Goal: Task Accomplishment & Management: Manage account settings

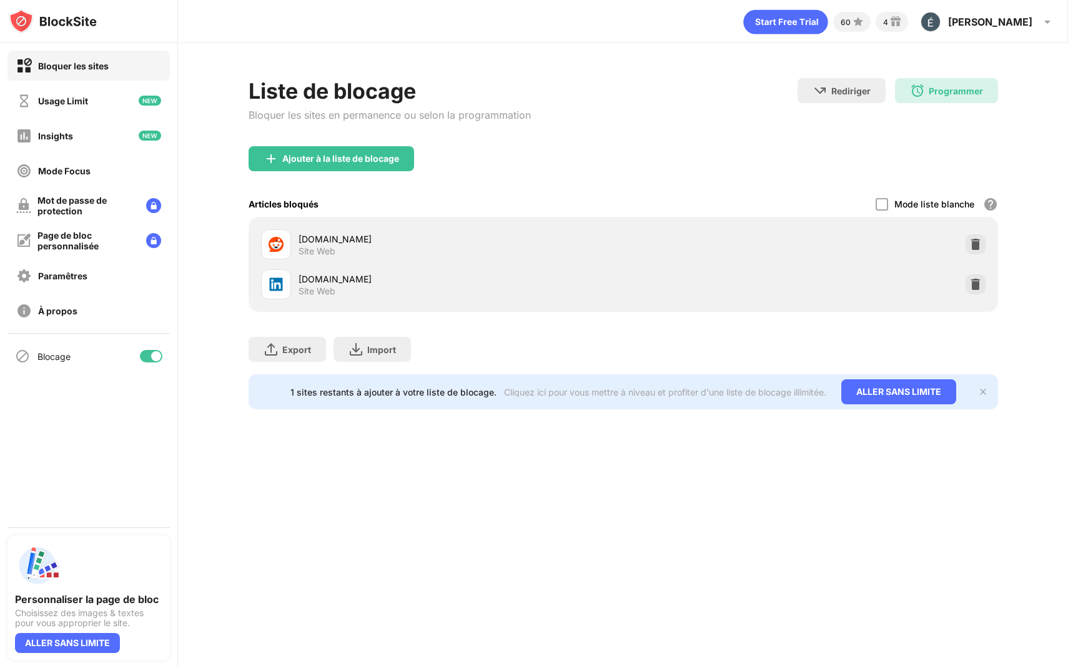
click at [976, 279] on img at bounding box center [975, 284] width 12 height 12
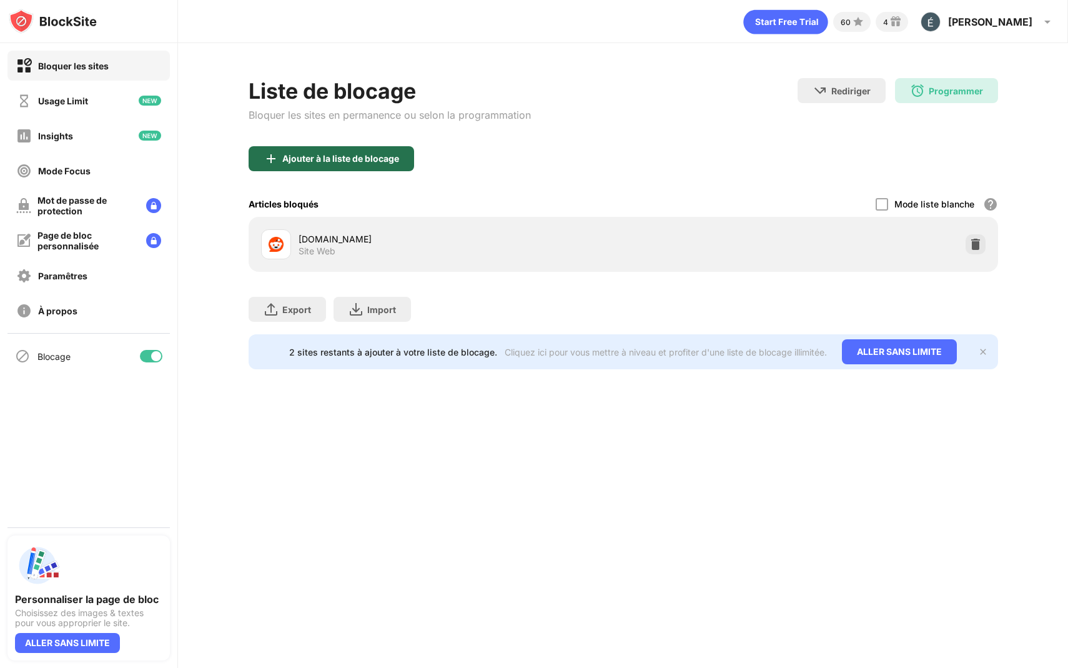
click at [352, 170] on div "Ajouter à la liste de blocage" at bounding box center [331, 158] width 165 height 25
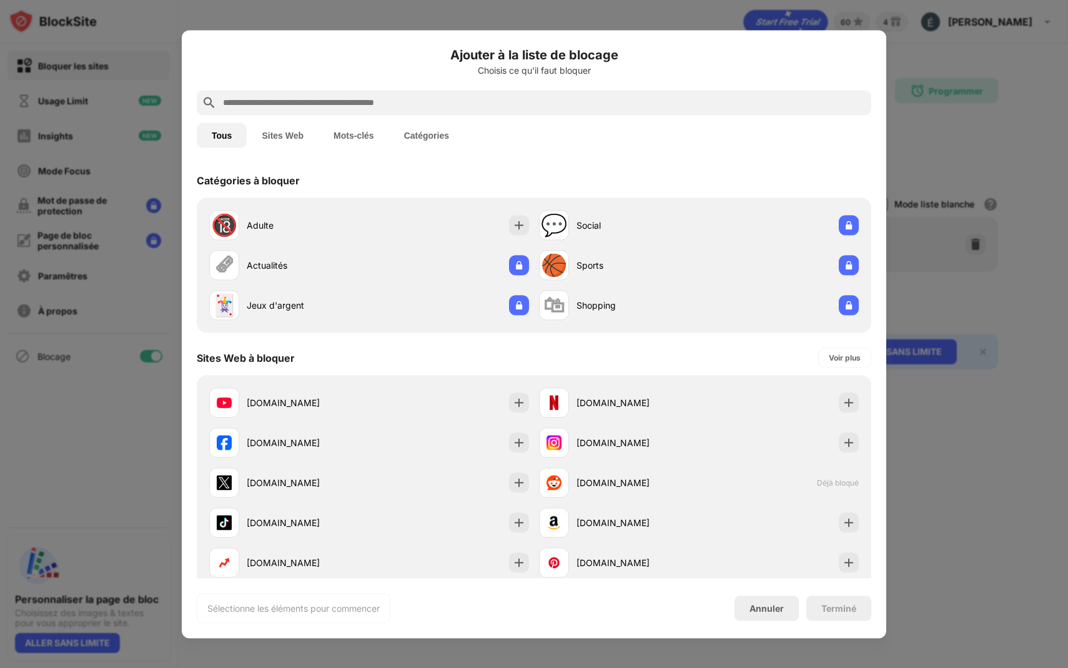
click at [448, 107] on input "text" at bounding box center [544, 102] width 645 height 15
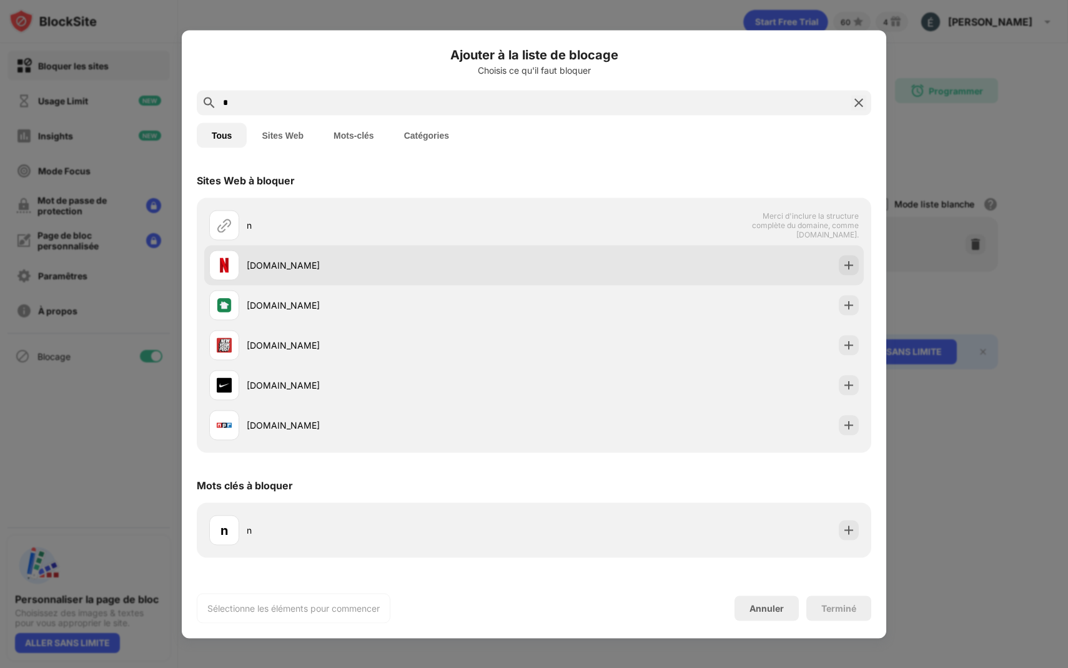
type input "*"
click at [338, 269] on div "[DOMAIN_NAME]" at bounding box center [390, 265] width 287 height 13
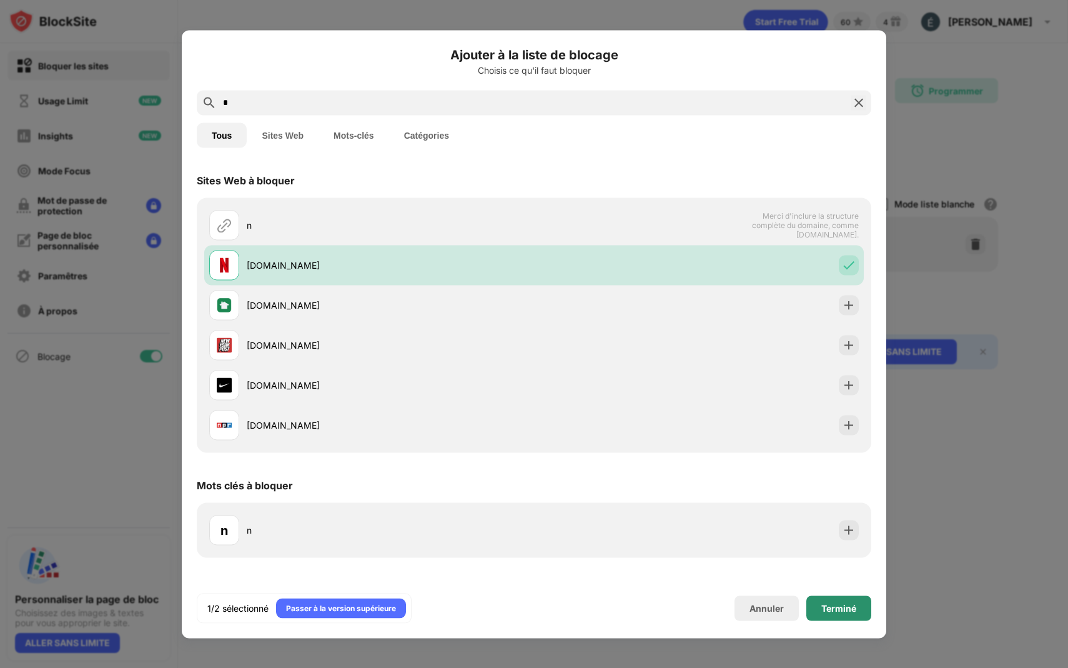
click at [827, 610] on div "Terminé" at bounding box center [838, 608] width 35 height 10
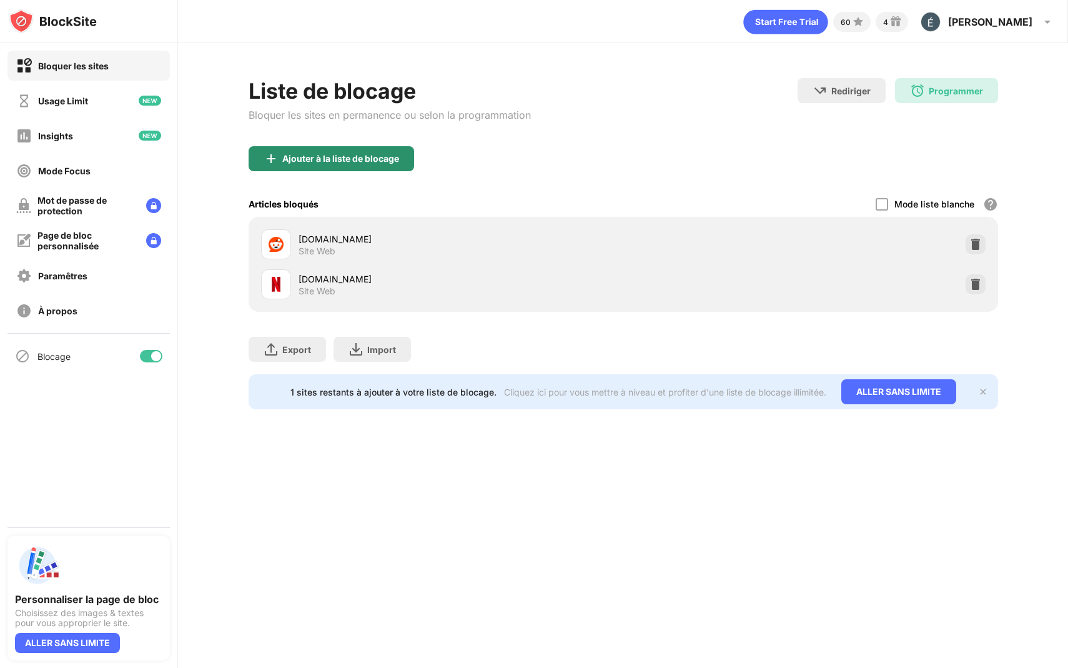
click at [309, 152] on div "Ajouter à la liste de blocage" at bounding box center [331, 158] width 165 height 25
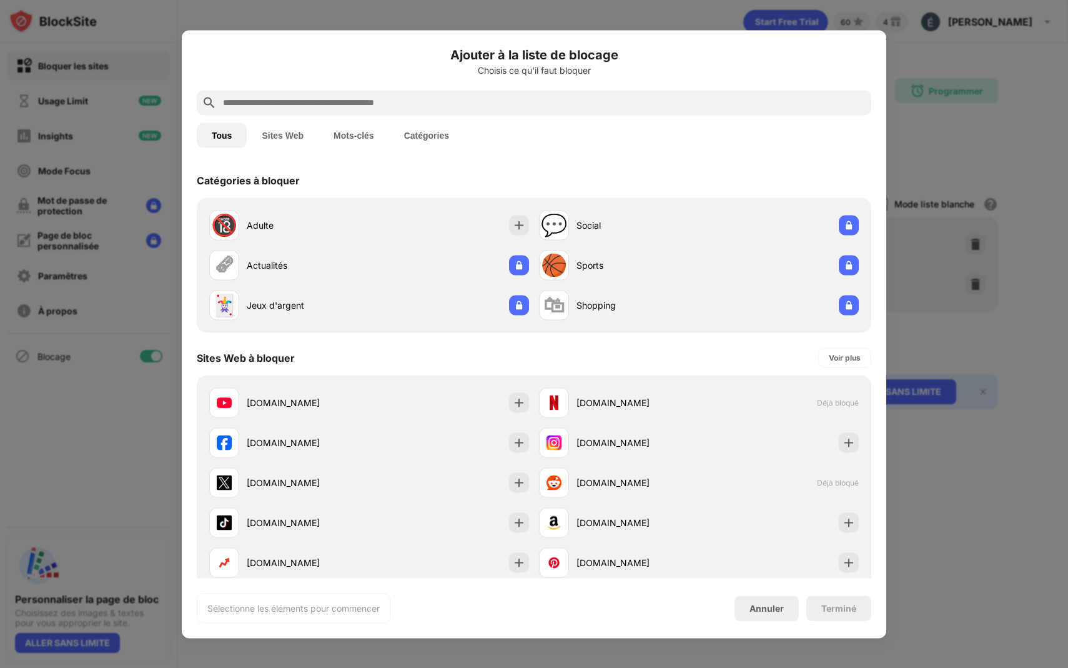
click at [377, 107] on input "text" at bounding box center [544, 102] width 645 height 15
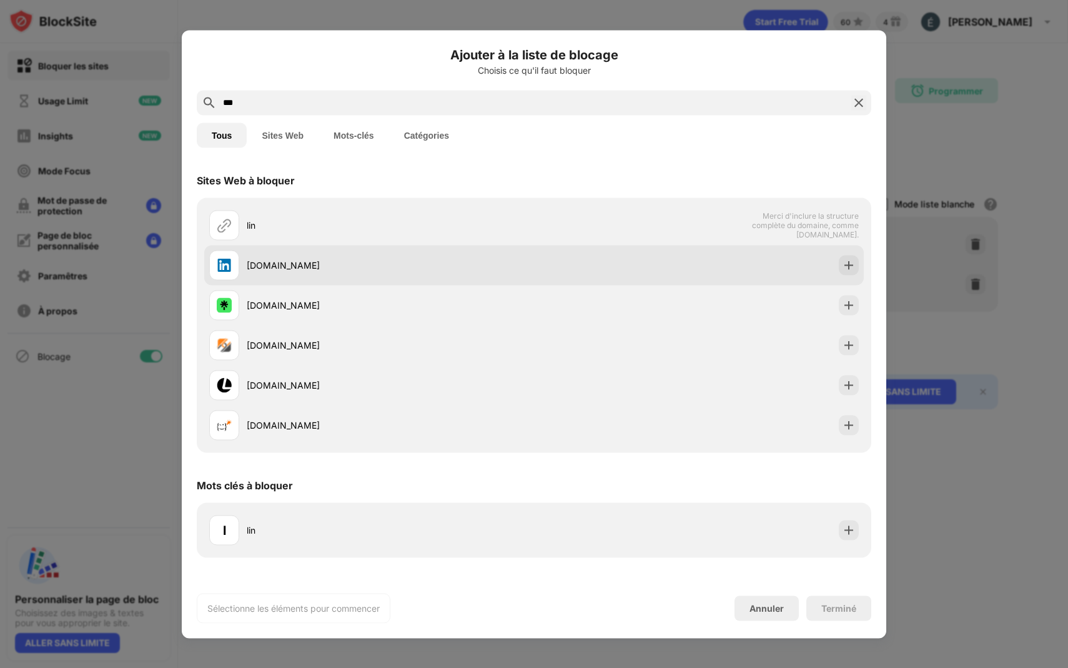
type input "***"
click at [342, 264] on div "[DOMAIN_NAME]" at bounding box center [390, 265] width 287 height 13
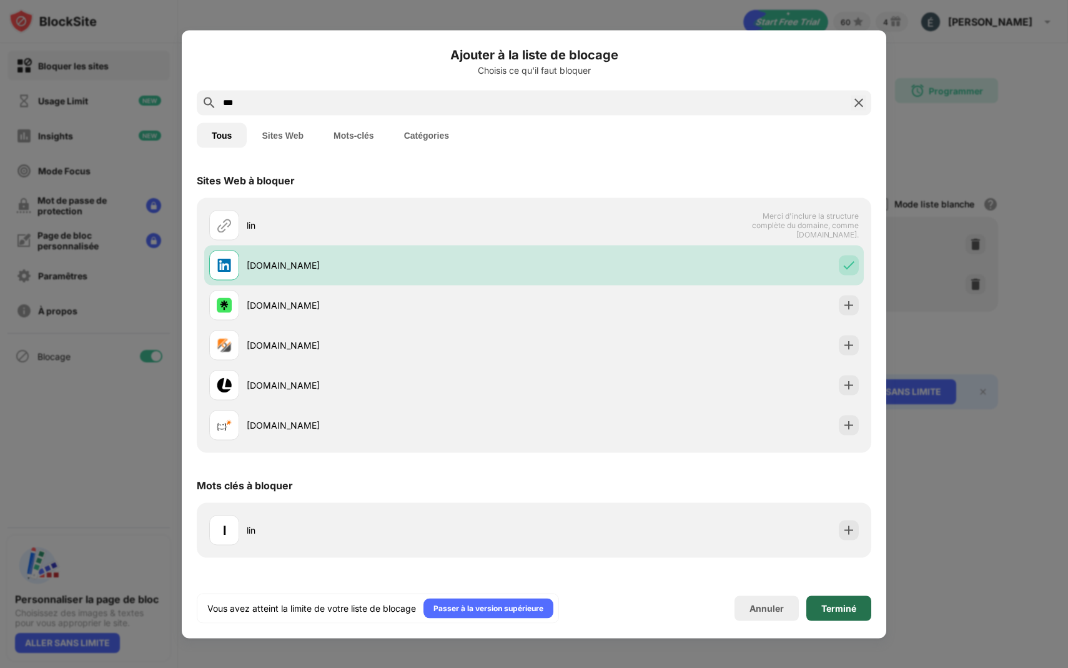
click at [830, 618] on div "Terminé" at bounding box center [838, 607] width 65 height 25
